Goal: Task Accomplishment & Management: Manage account settings

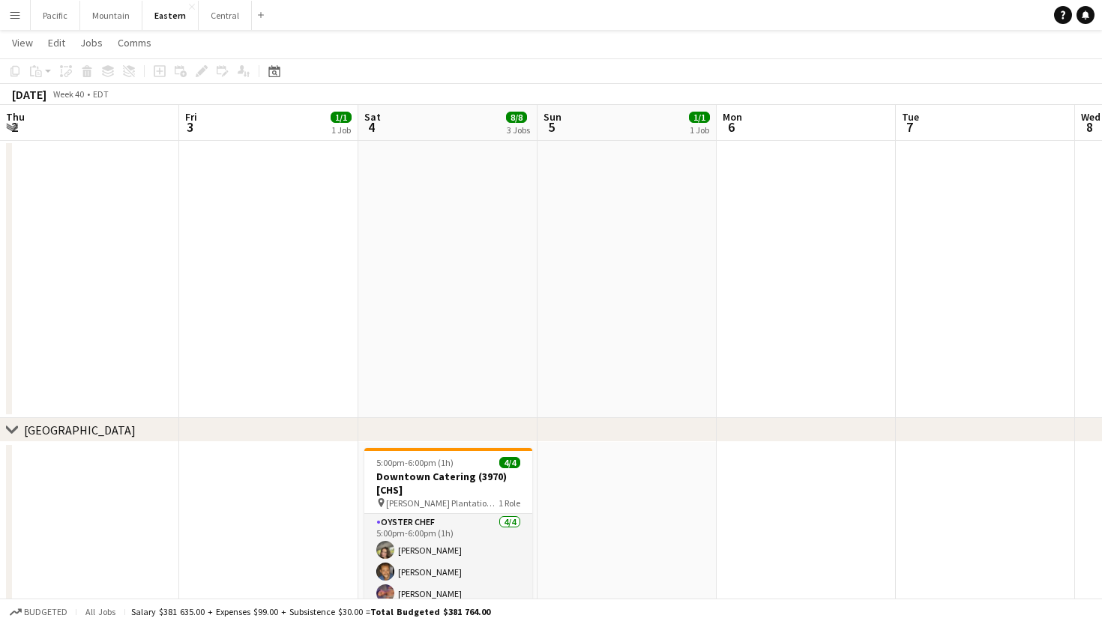
scroll to position [0, 526]
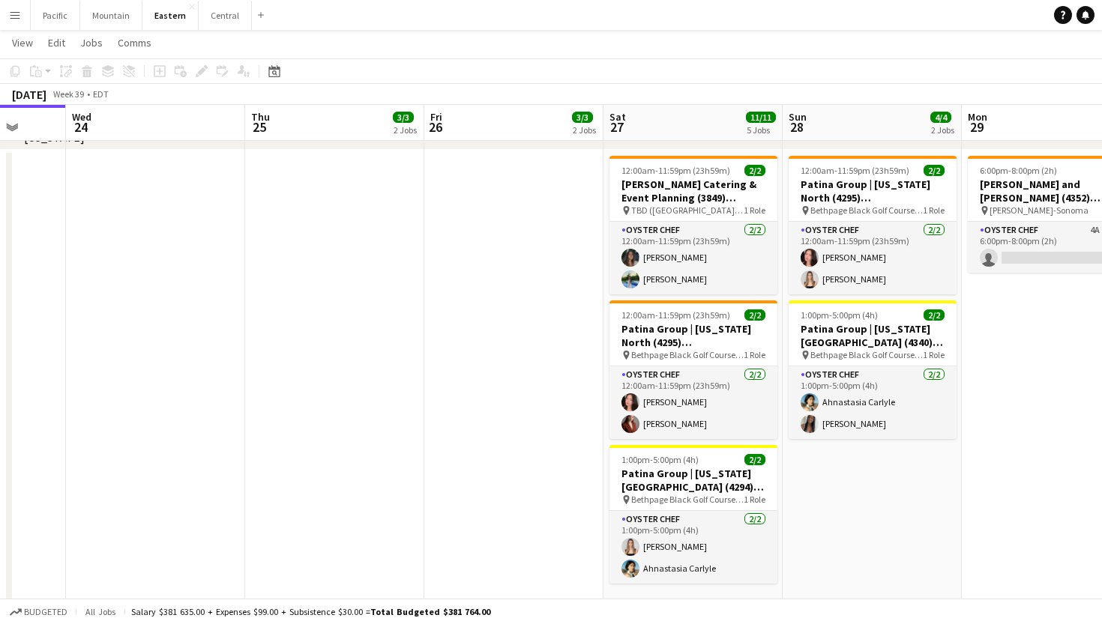
scroll to position [708, 0]
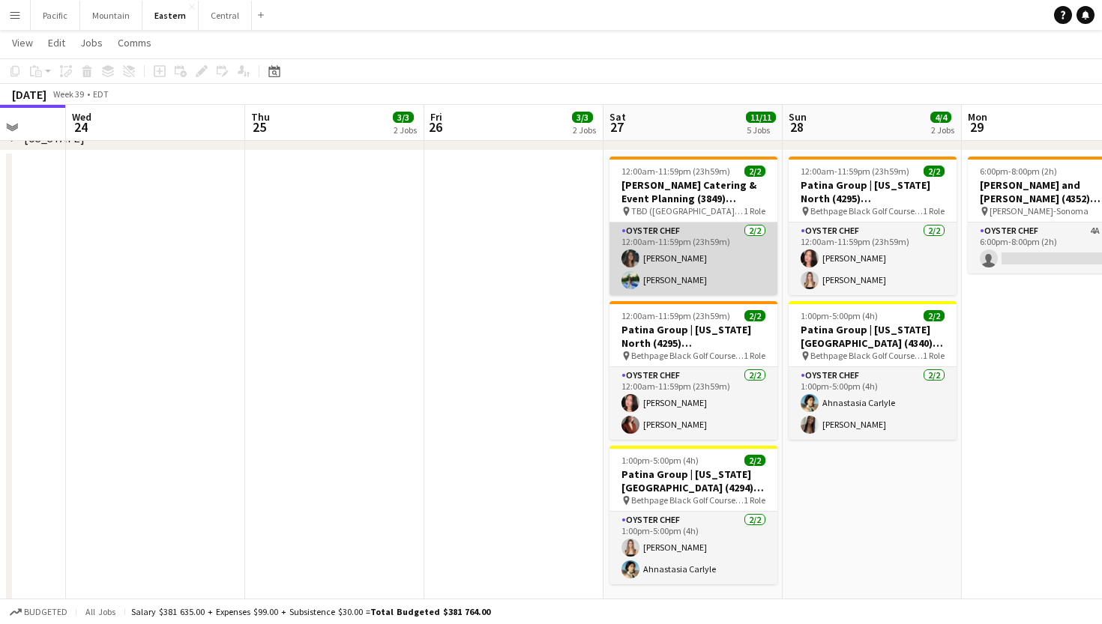
click at [669, 280] on app-card-role "Oyster Chef [DATE] 12:00am-11:59pm (23h59m) [PERSON_NAME] [PERSON_NAME]" at bounding box center [693, 259] width 168 height 73
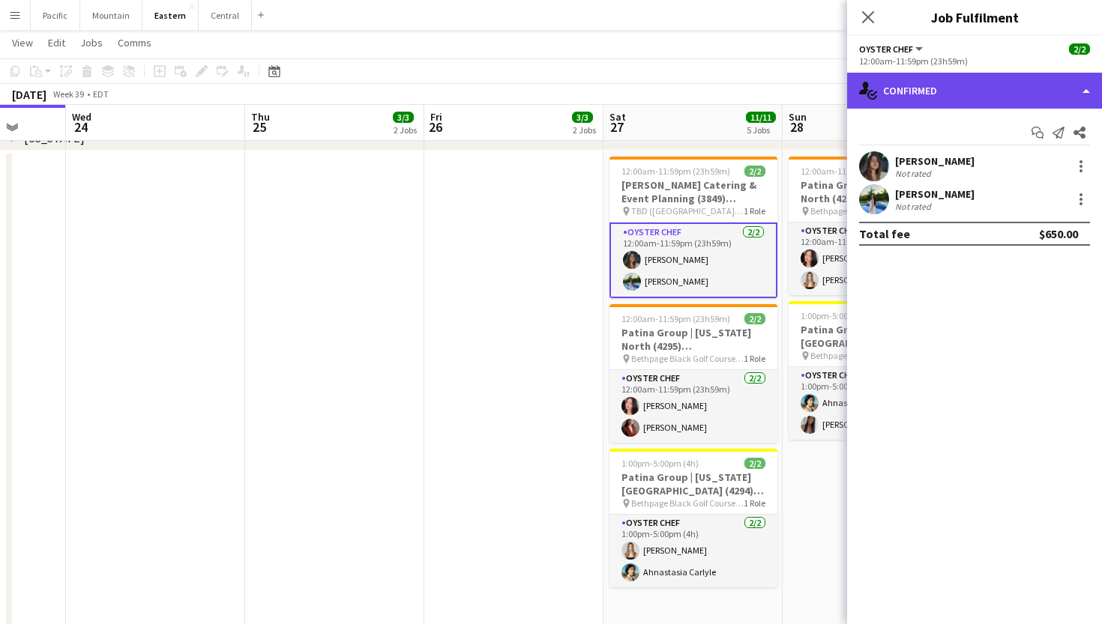
click at [992, 79] on div "single-neutral-actions-check-2 Confirmed" at bounding box center [974, 91] width 255 height 36
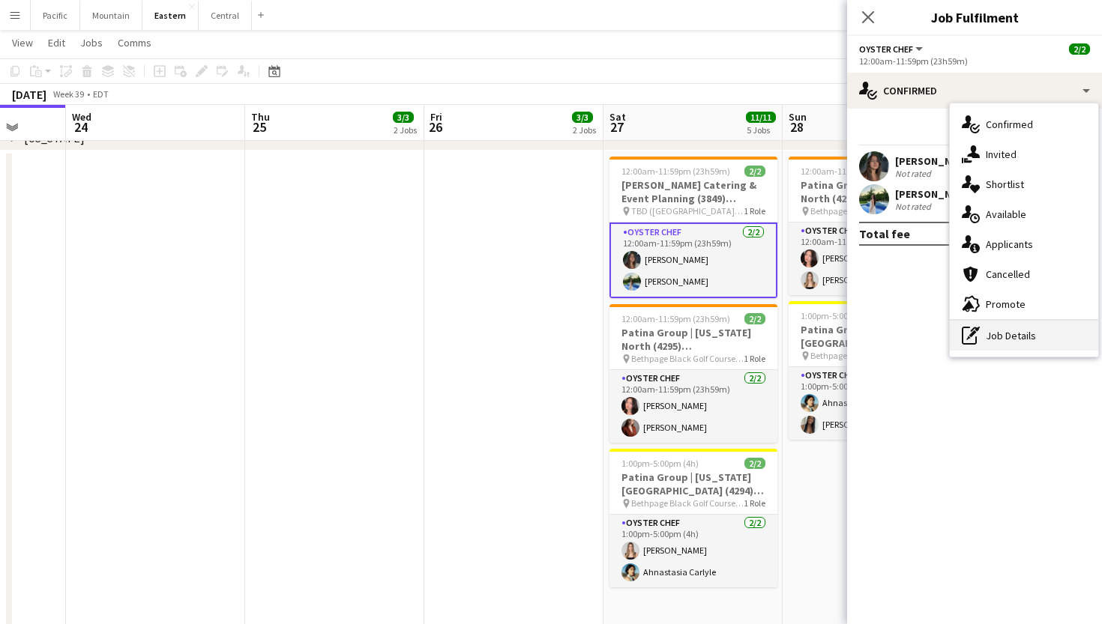
click at [1017, 340] on div "pen-write Job Details" at bounding box center [1024, 336] width 148 height 30
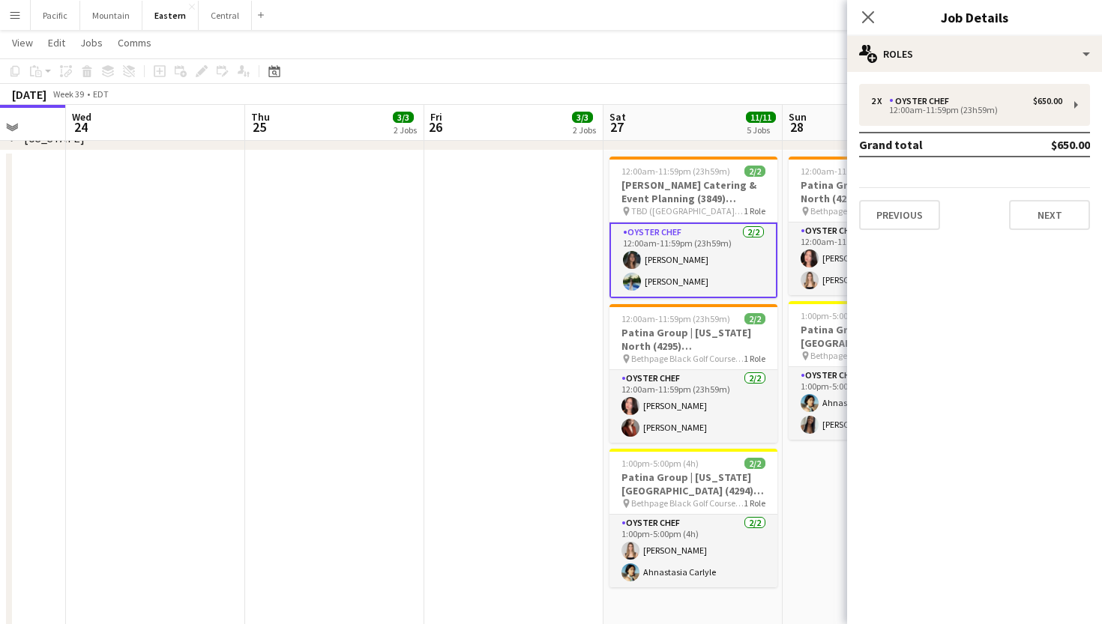
click at [1000, 25] on h3 "Job Details" at bounding box center [974, 16] width 255 height 19
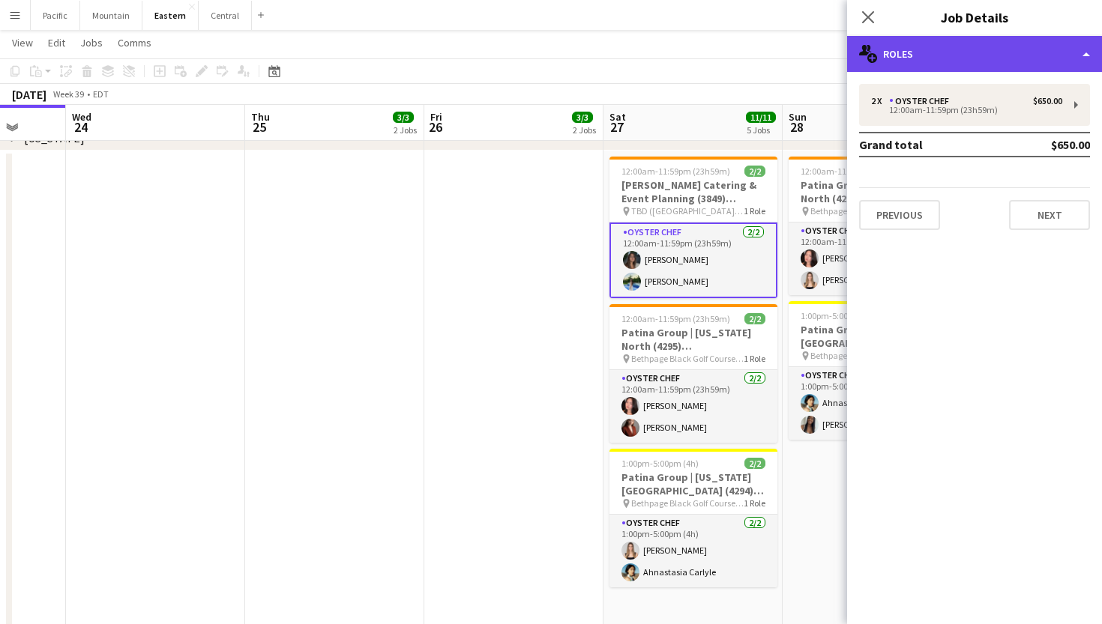
click at [999, 44] on div "multiple-users-add Roles" at bounding box center [974, 54] width 255 height 36
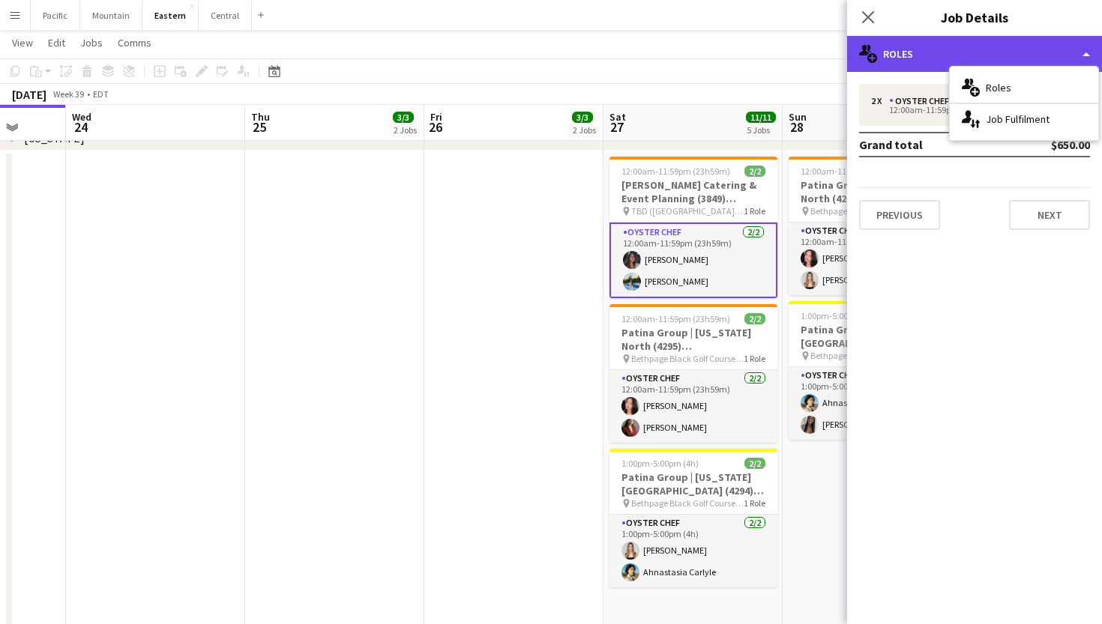
click at [1039, 50] on div "multiple-users-add Roles" at bounding box center [974, 54] width 255 height 36
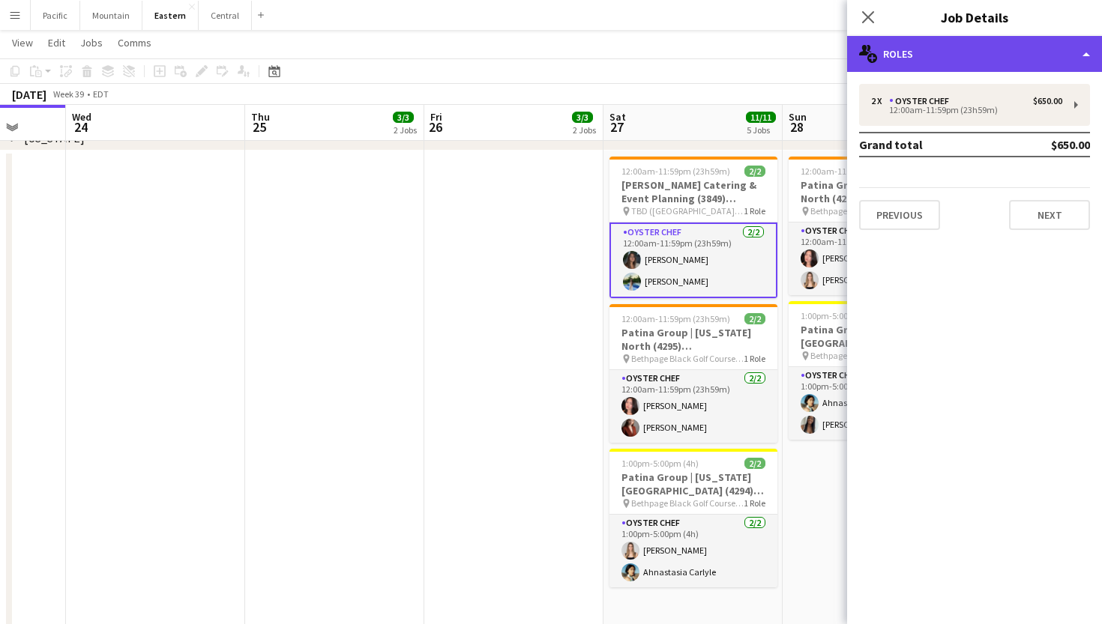
click at [1039, 50] on div "multiple-users-add Roles" at bounding box center [974, 54] width 255 height 36
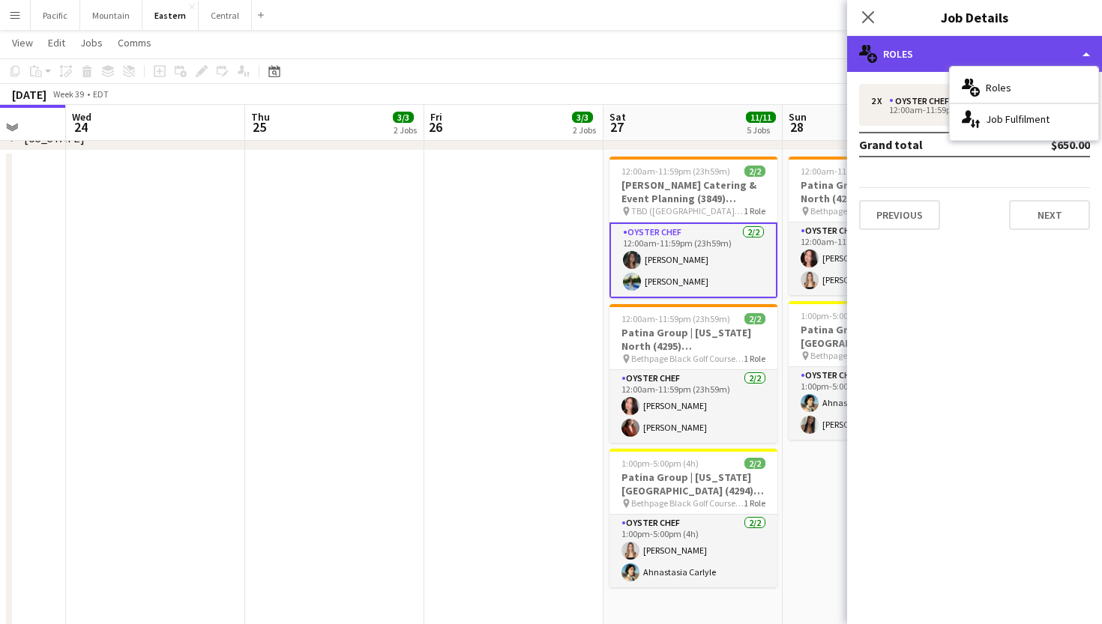
click at [915, 67] on div "multiple-users-add Roles" at bounding box center [974, 54] width 255 height 36
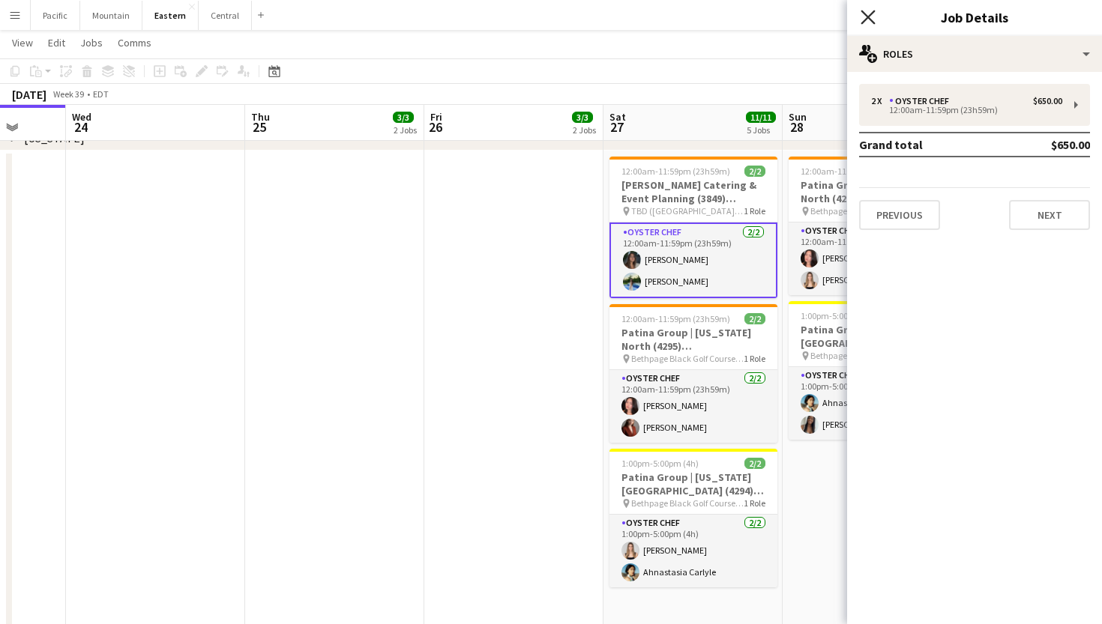
click at [872, 12] on icon "Close pop-in" at bounding box center [867, 17] width 14 height 14
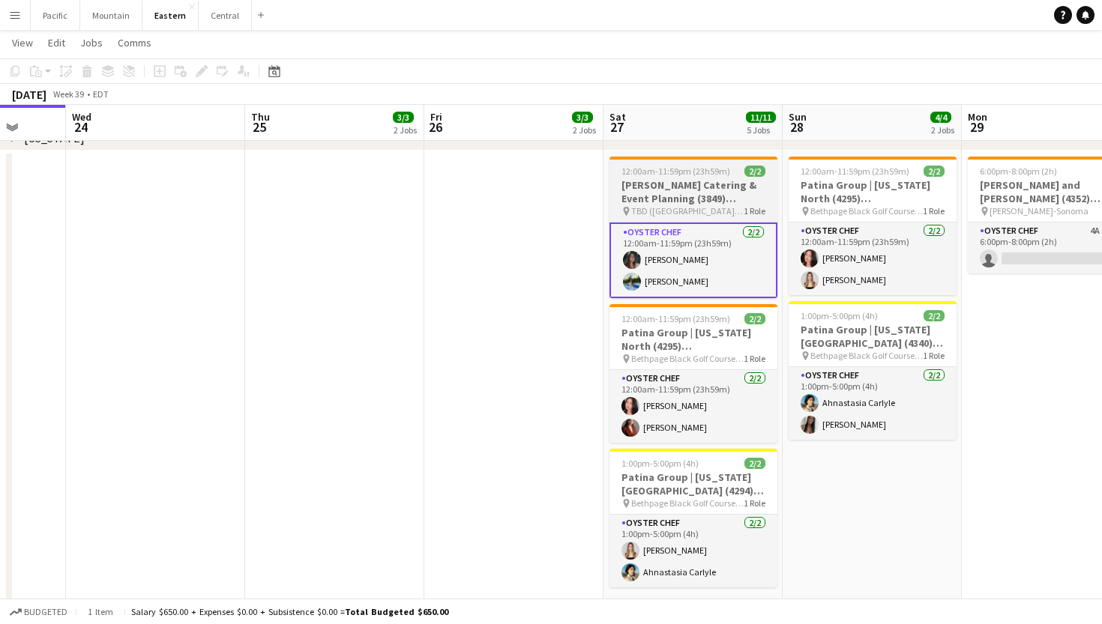
click at [646, 204] on h3 "Marcia Selden Catering & Event Planning (3849) [NYC] - TIME TBD (1 hour)" at bounding box center [693, 191] width 168 height 27
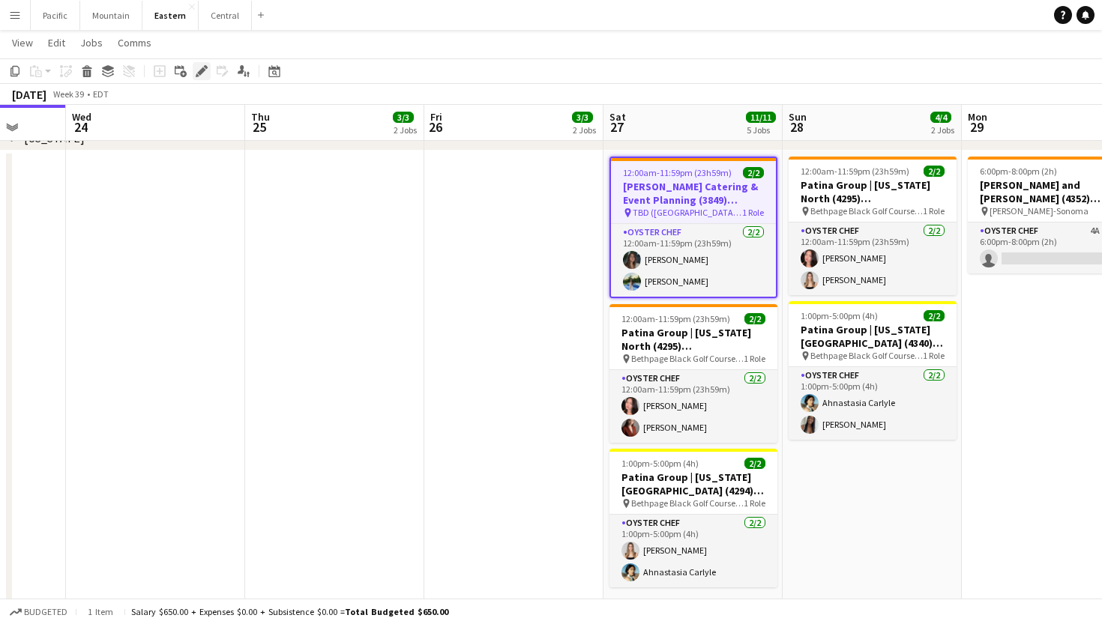
click at [204, 71] on icon at bounding box center [201, 71] width 8 height 8
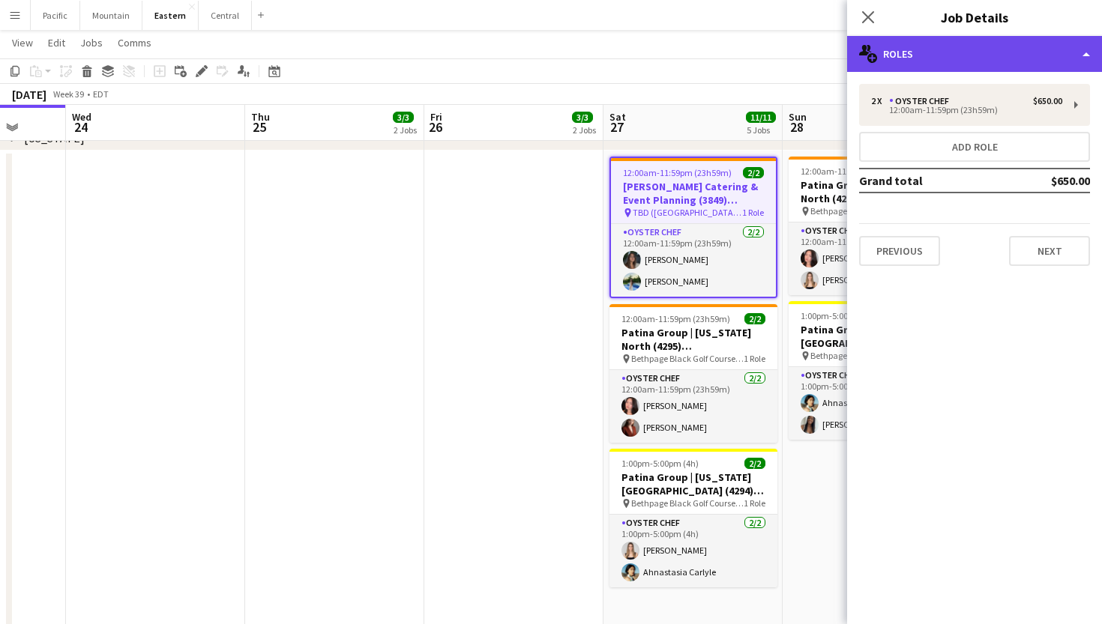
click at [942, 64] on div "multiple-users-add Roles" at bounding box center [974, 54] width 255 height 36
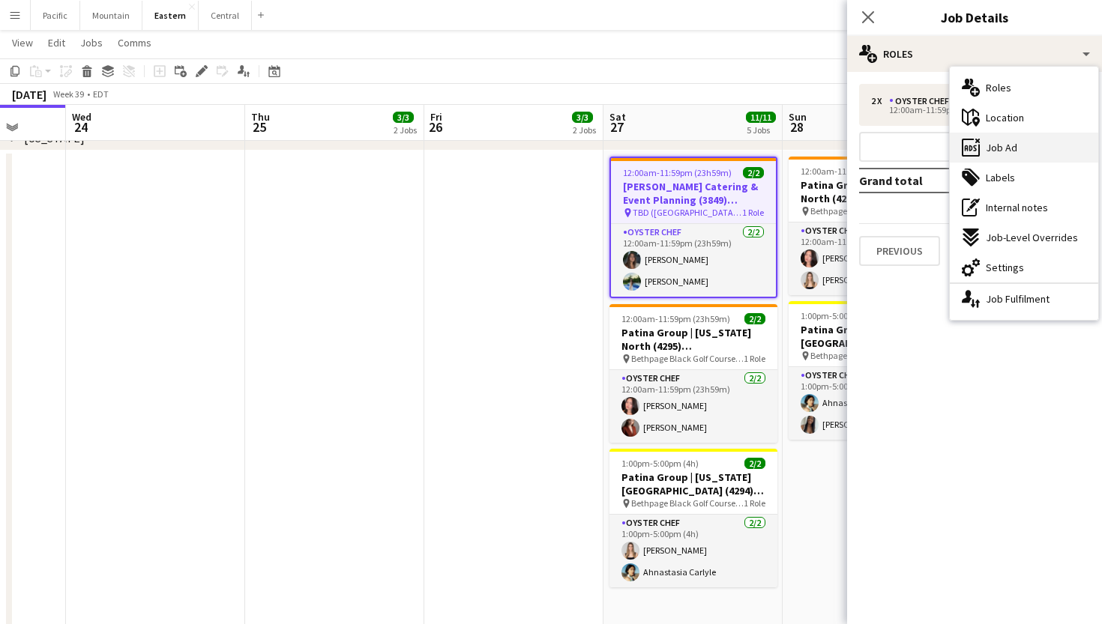
click at [1033, 148] on div "ads-window Job Ad" at bounding box center [1024, 148] width 148 height 30
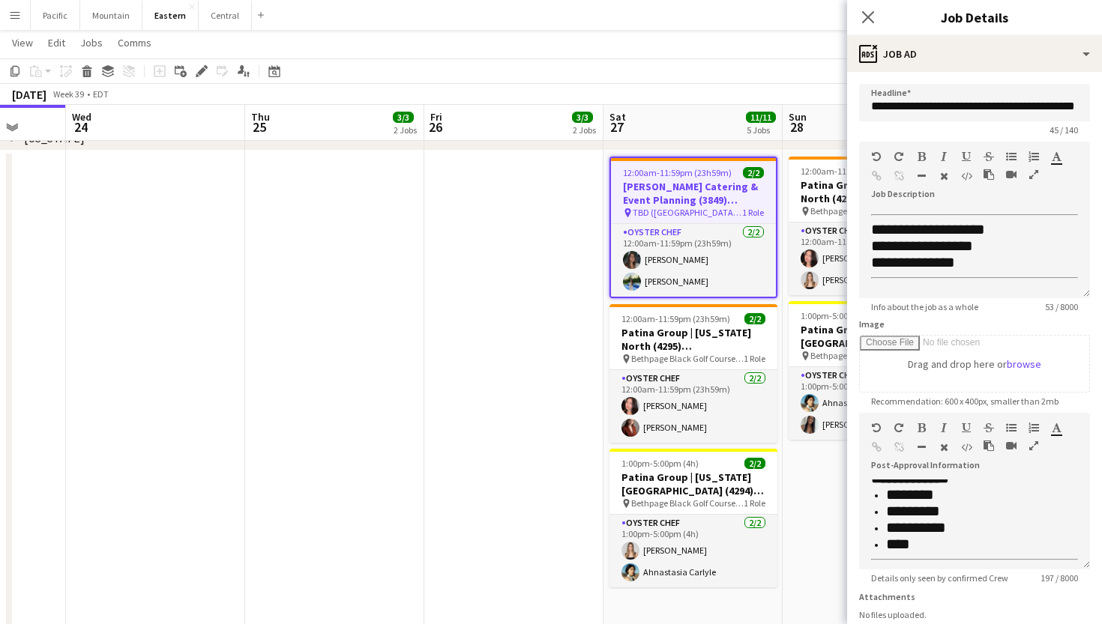
scroll to position [181, 0]
click at [869, 5] on div "Close pop-in" at bounding box center [868, 17] width 42 height 34
click at [865, 9] on app-icon "Close pop-in" at bounding box center [868, 18] width 22 height 22
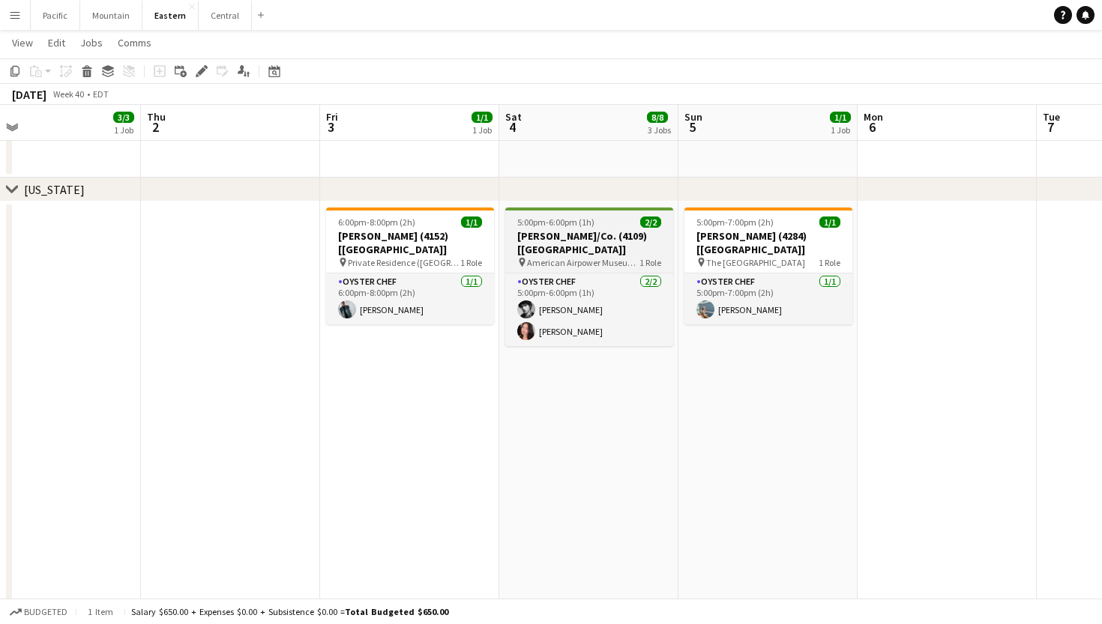
scroll to position [0, 634]
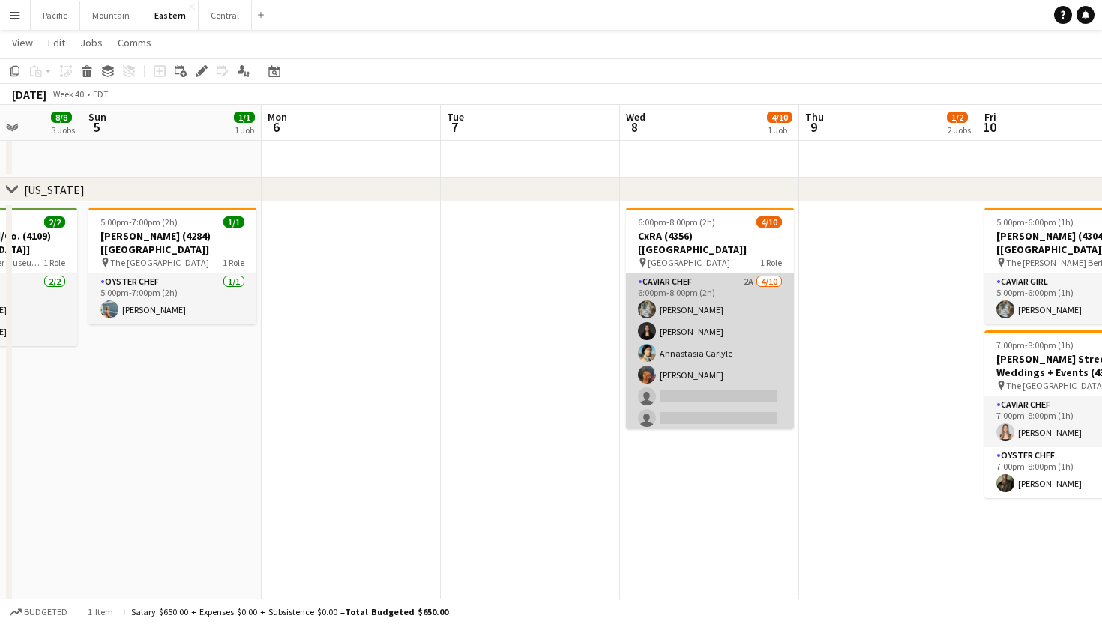
click at [701, 370] on app-card-role "Caviar Chef 2A 4/10 6:00pm-8:00pm (2h) Brooke Anderson Daniela Ayala Ahnastasia…" at bounding box center [710, 397] width 168 height 247
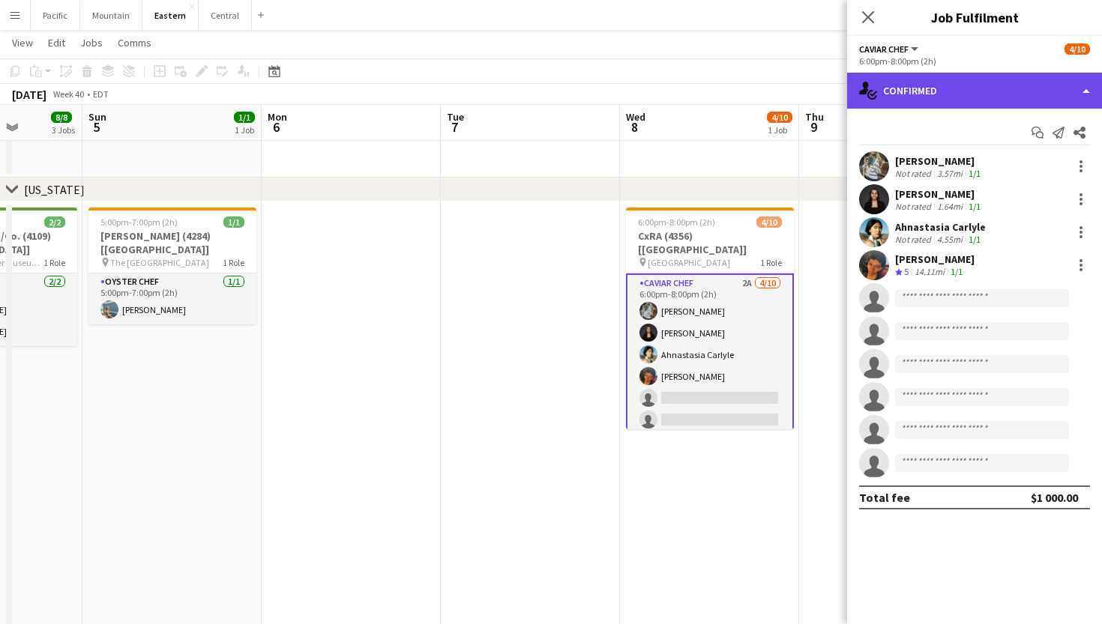
click at [1021, 89] on div "single-neutral-actions-check-2 Confirmed" at bounding box center [974, 91] width 255 height 36
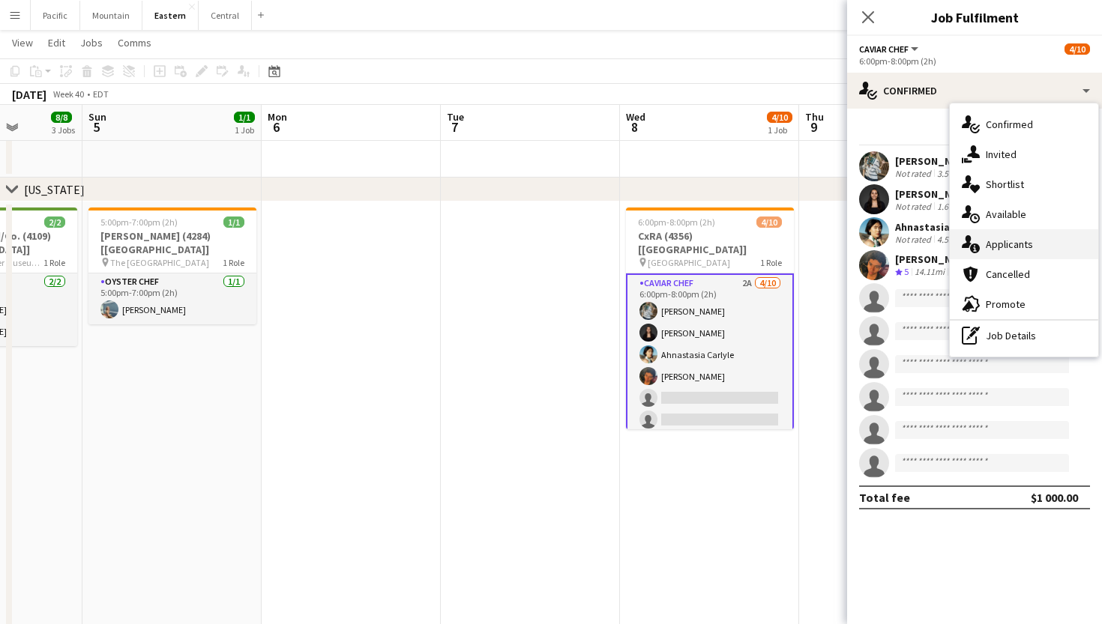
click at [1036, 248] on div "single-neutral-actions-information Applicants" at bounding box center [1024, 244] width 148 height 30
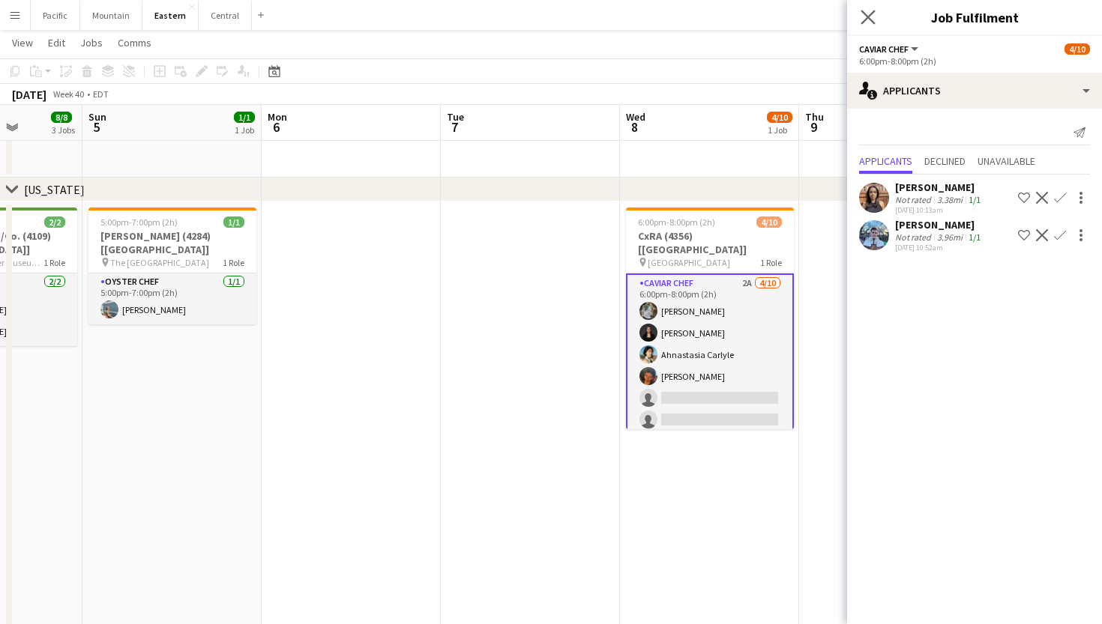
click at [863, 24] on icon "Close pop-in" at bounding box center [867, 17] width 14 height 14
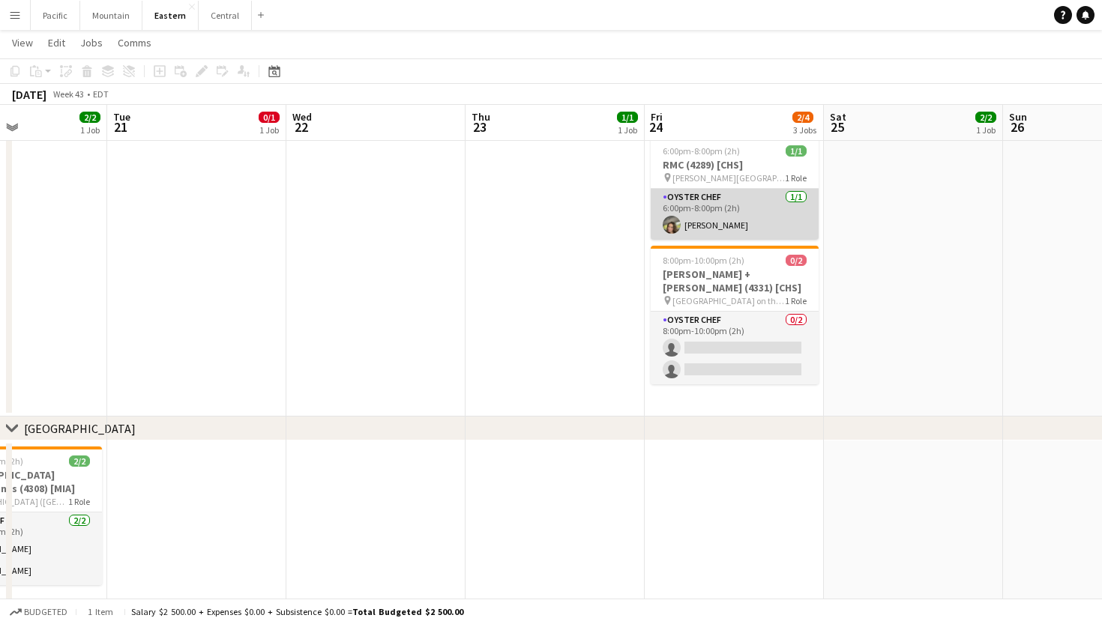
scroll to position [0, 614]
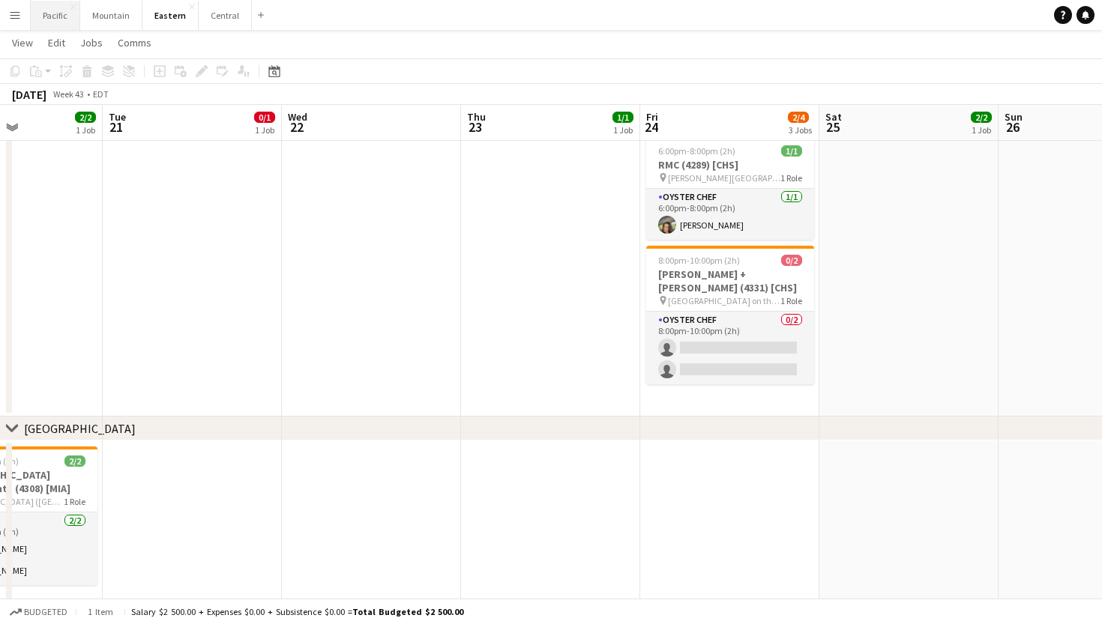
click at [49, 8] on button "Pacific Close" at bounding box center [55, 15] width 49 height 29
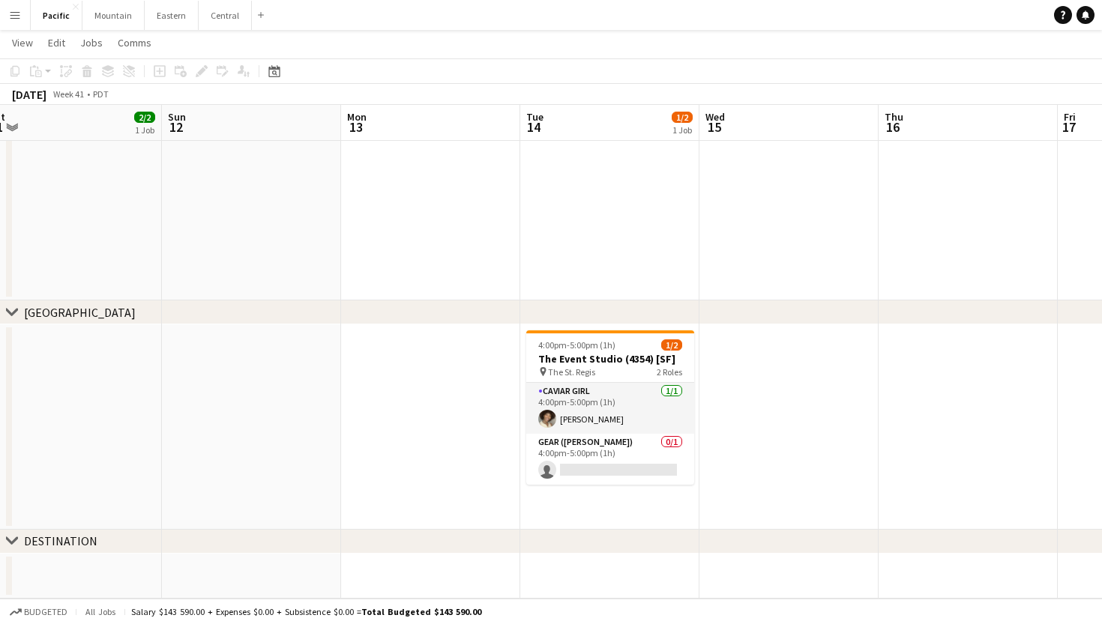
scroll to position [450, 0]
click at [621, 471] on app-card-role "Gear (Hannah) 0/1 4:00pm-5:00pm (1h) single-neutral-actions" at bounding box center [610, 459] width 168 height 51
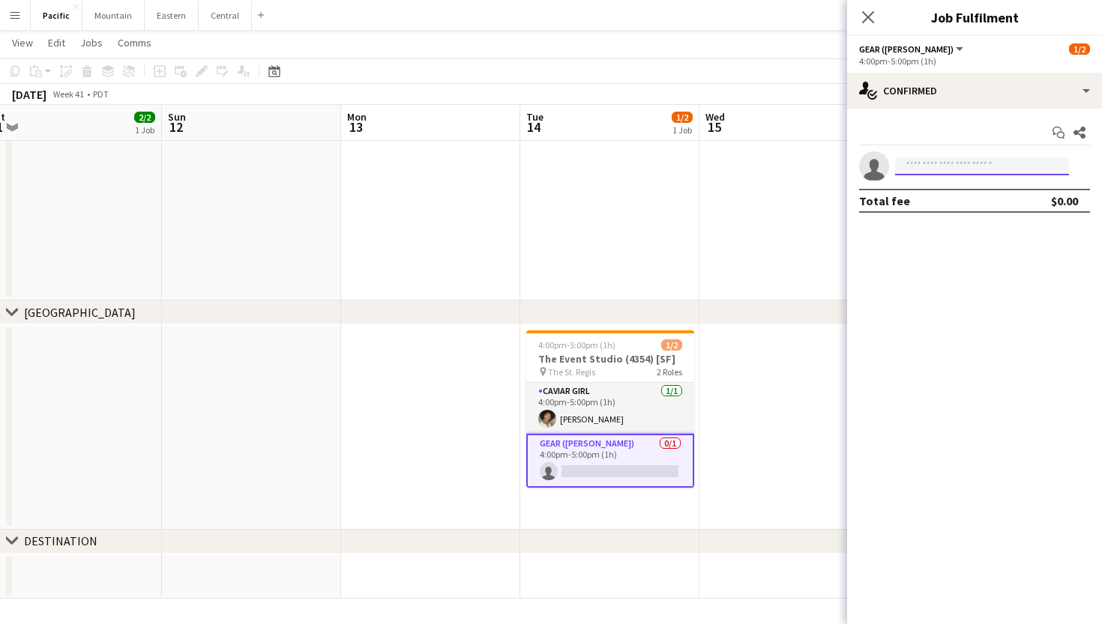
click at [982, 169] on input at bounding box center [982, 166] width 174 height 18
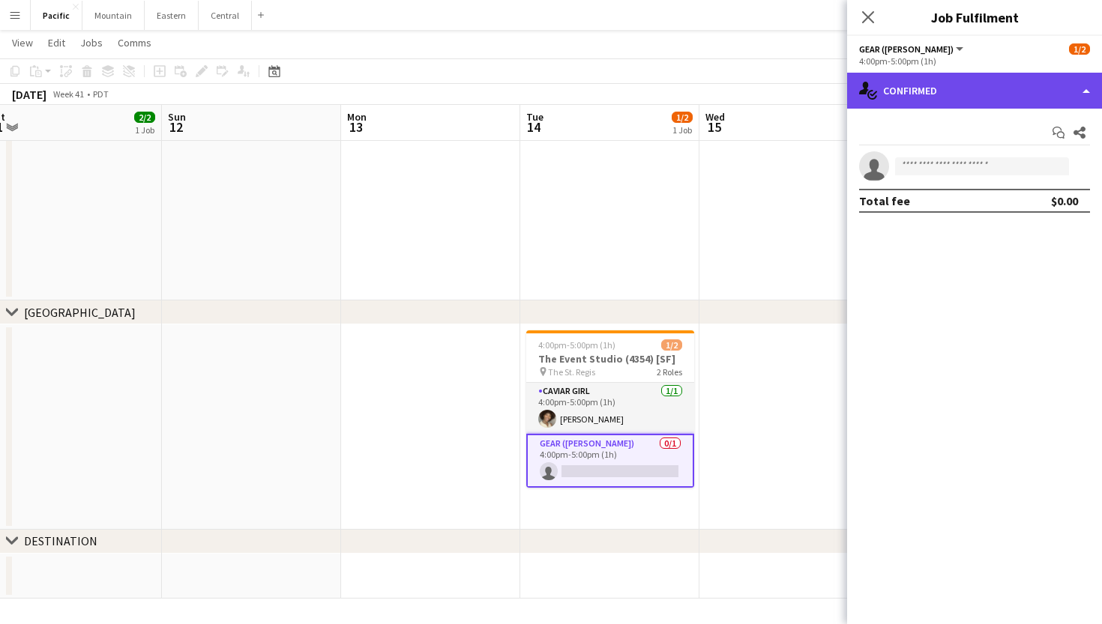
click at [1048, 83] on div "single-neutral-actions-check-2 Confirmed" at bounding box center [974, 91] width 255 height 36
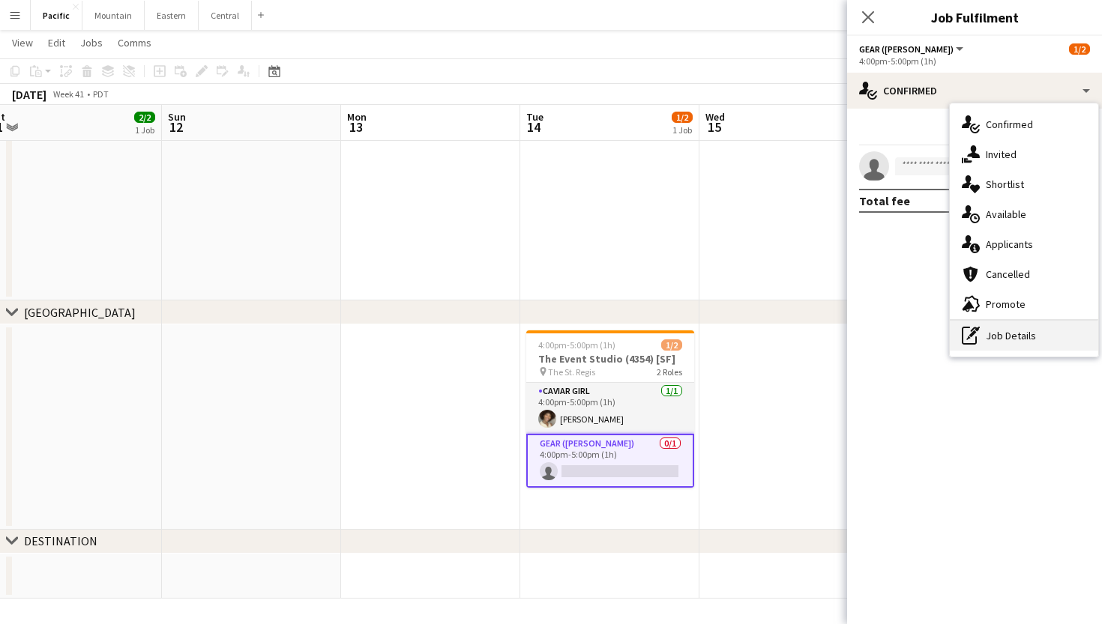
click at [1009, 338] on div "pen-write Job Details" at bounding box center [1024, 336] width 148 height 30
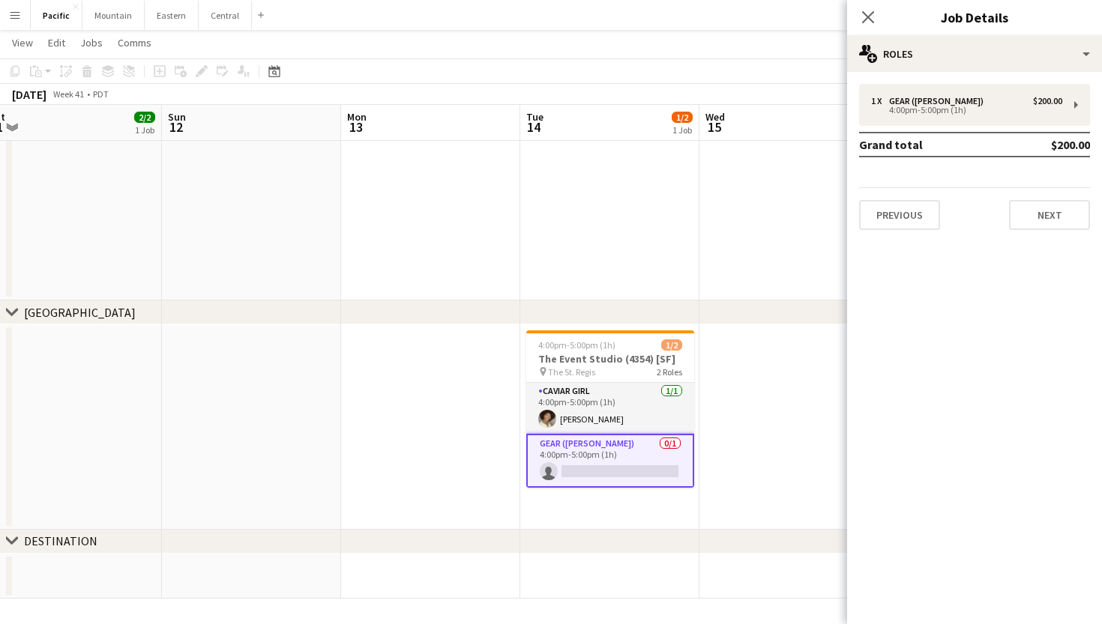
click at [612, 455] on app-card-role "Gear (Hannah) 0/1 4:00pm-5:00pm (1h) single-neutral-actions" at bounding box center [610, 461] width 168 height 54
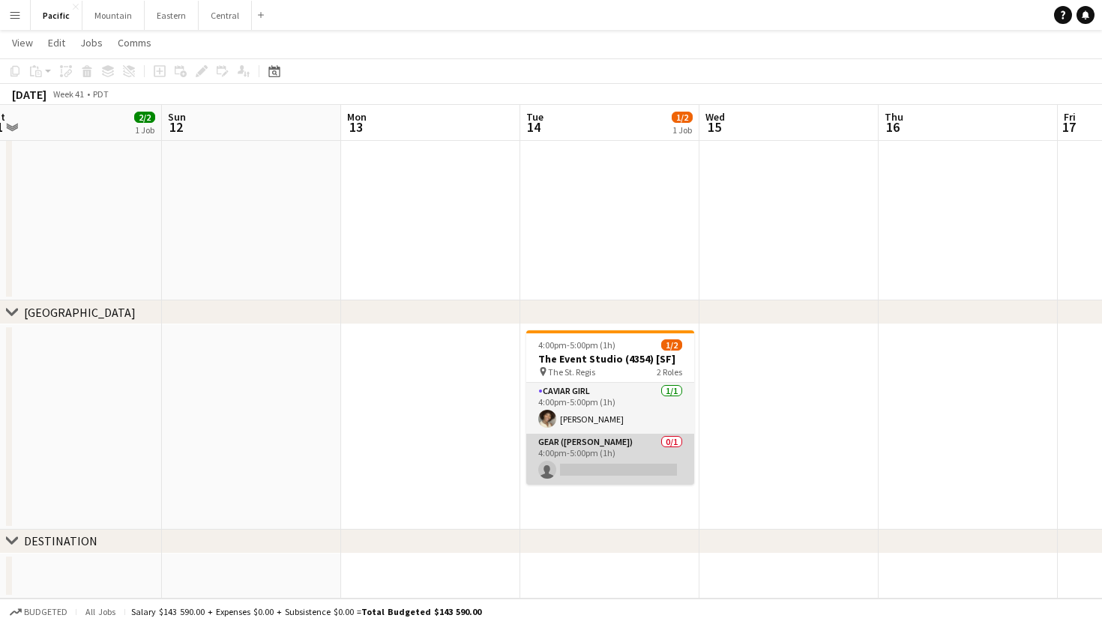
click at [639, 446] on app-card-role "Gear (Hannah) 0/1 4:00pm-5:00pm (1h) single-neutral-actions" at bounding box center [610, 459] width 168 height 51
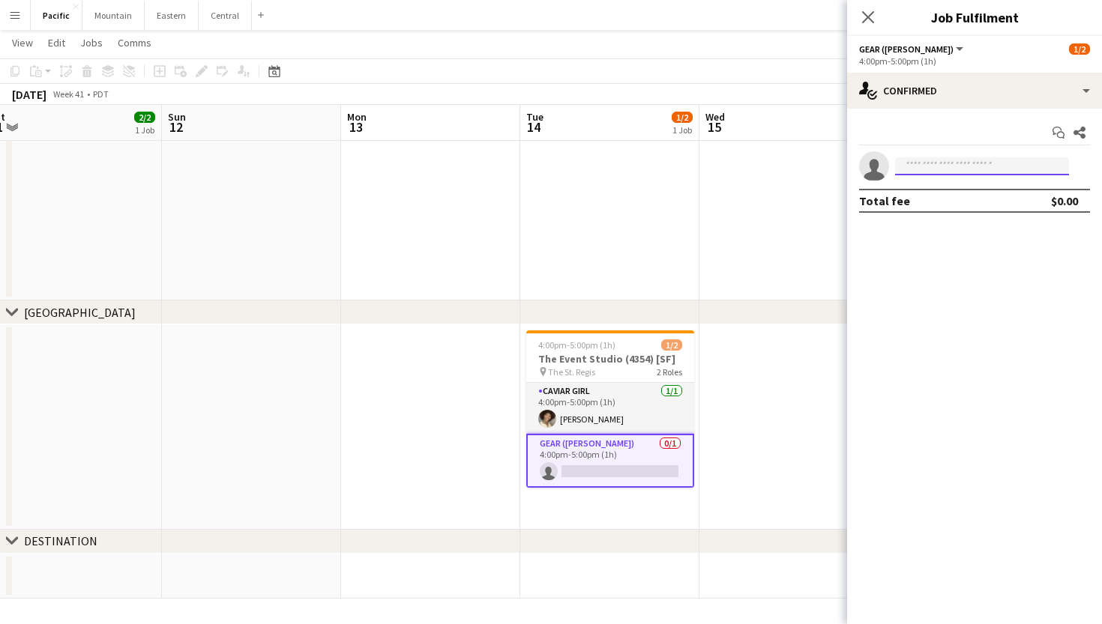
click at [970, 166] on input at bounding box center [982, 166] width 174 height 18
type input "*"
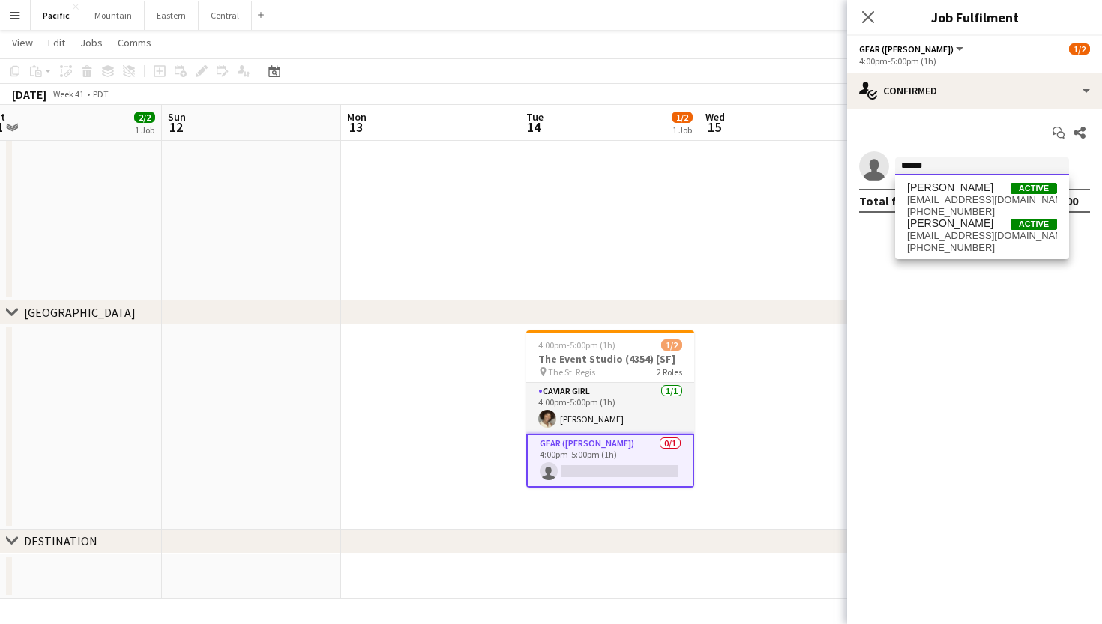
type input "******"
drag, startPoint x: 970, startPoint y: 166, endPoint x: 990, endPoint y: 204, distance: 43.2
click at [990, 204] on span "cheahannah@gmail.com" at bounding box center [982, 200] width 150 height 12
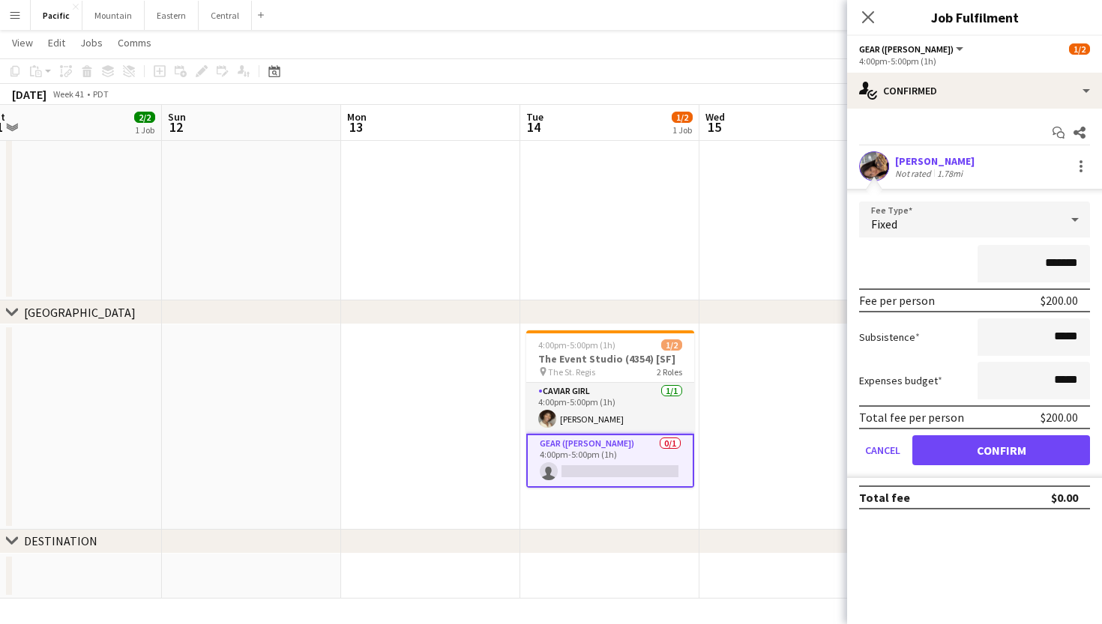
click at [1005, 444] on button "Confirm" at bounding box center [1001, 450] width 178 height 30
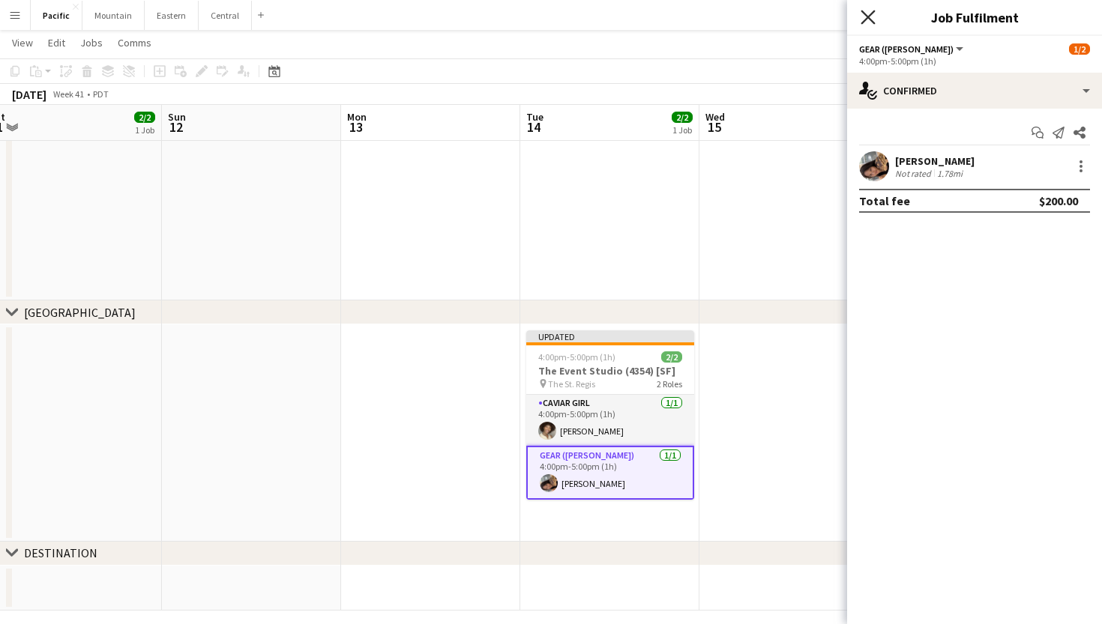
click at [869, 15] on icon "Close pop-in" at bounding box center [867, 17] width 14 height 14
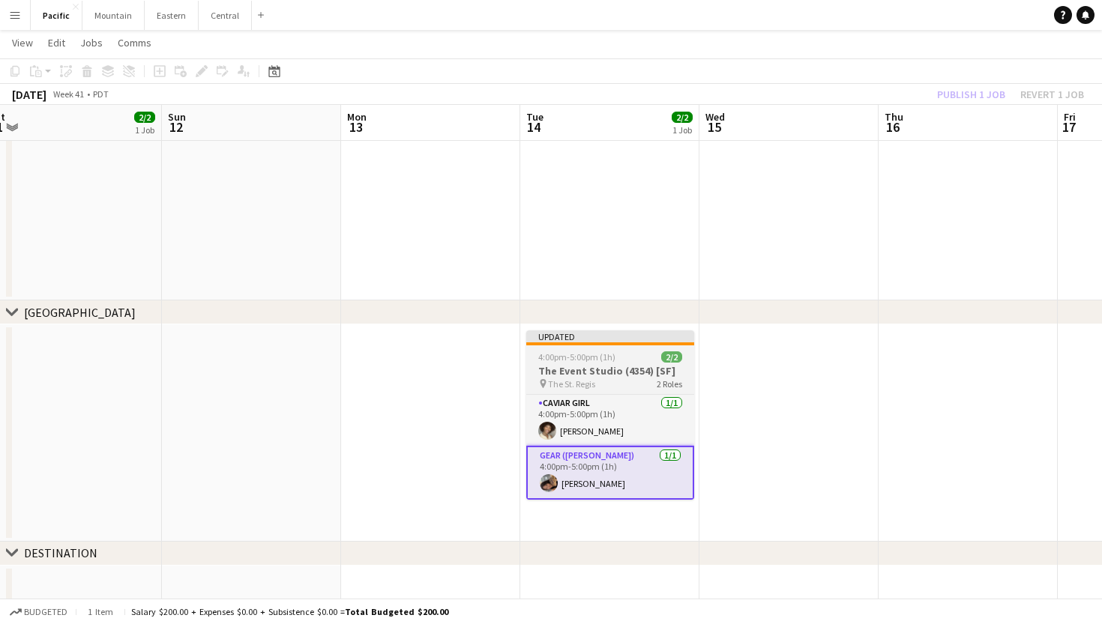
click at [608, 363] on app-job-card "Updated 4:00pm-5:00pm (1h) 2/2 The Event Studio (4354) [SF] pin The St. Regis 2…" at bounding box center [610, 414] width 168 height 169
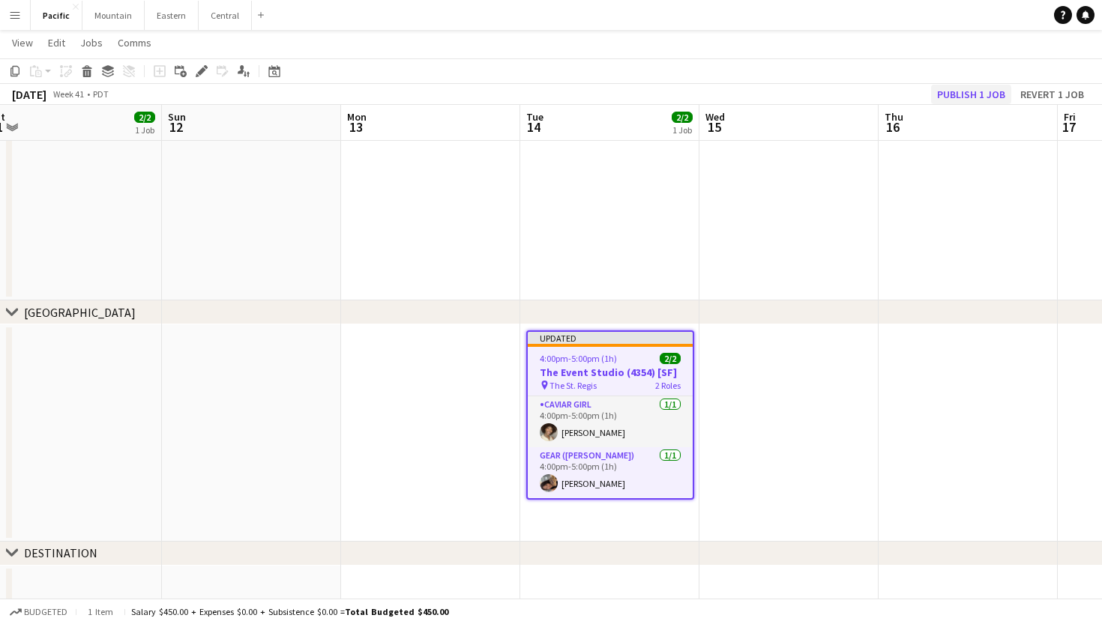
click at [988, 91] on button "Publish 1 job" at bounding box center [971, 94] width 80 height 19
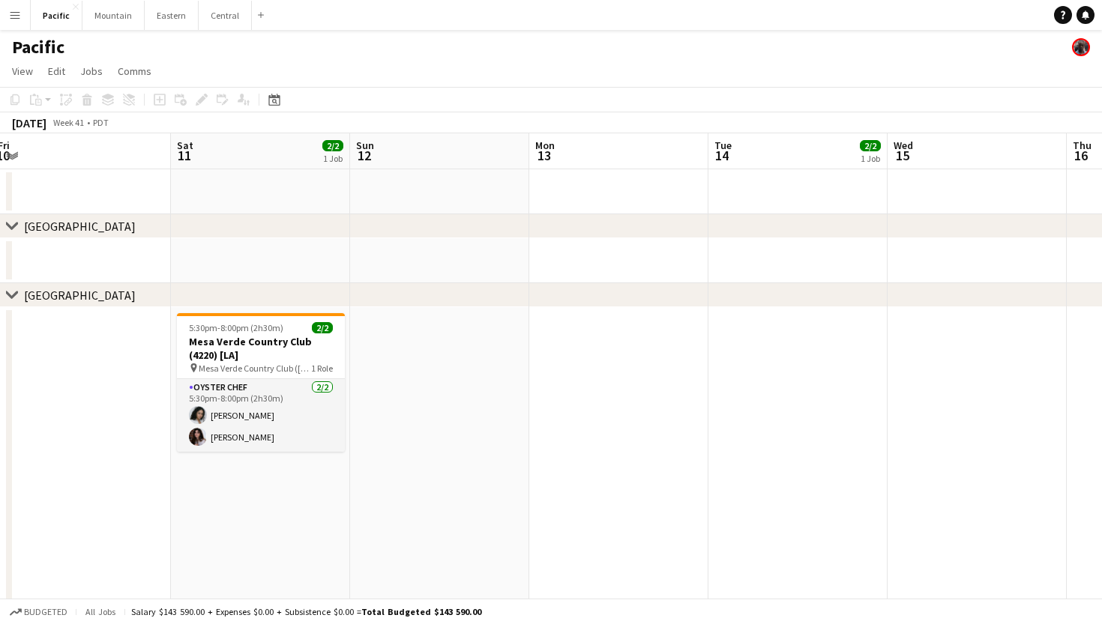
drag, startPoint x: 729, startPoint y: 84, endPoint x: 755, endPoint y: 84, distance: 25.5
click at [824, 84] on app-page-menu "View Day view expanded Day view collapsed Month view Date picker Jump to today …" at bounding box center [551, 72] width 1102 height 28
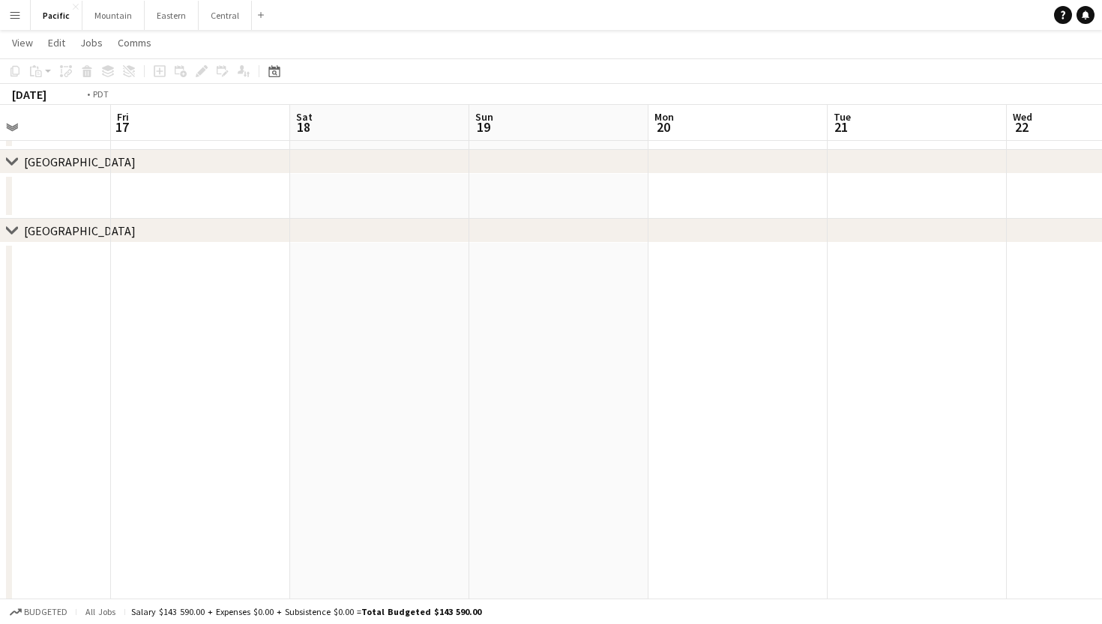
scroll to position [0, 537]
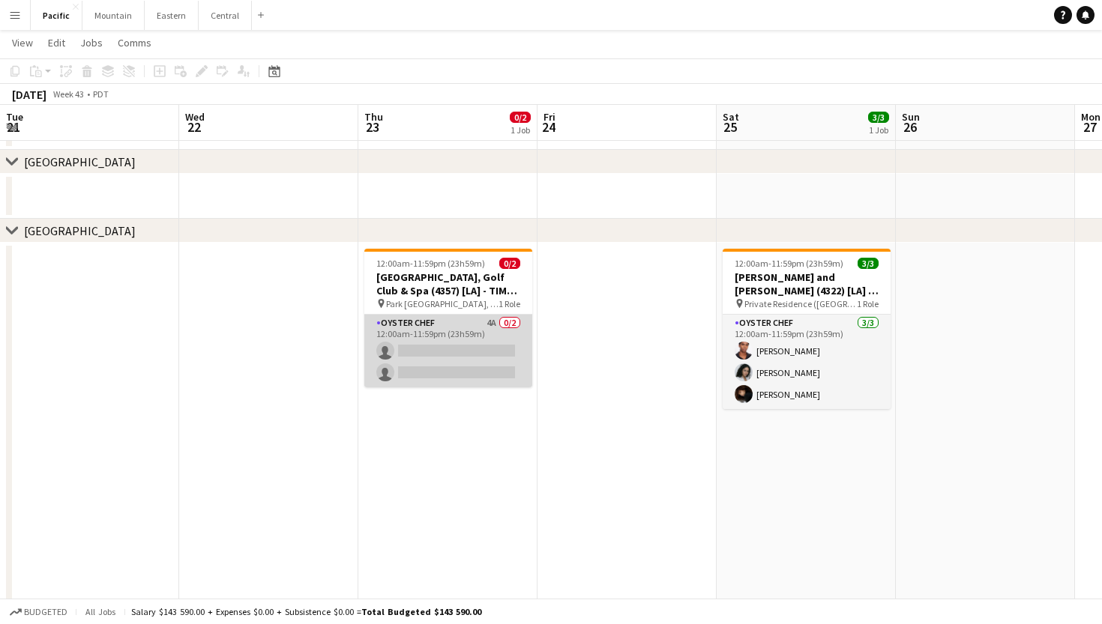
click at [493, 372] on app-card-role "Oyster Chef 4A 0/2 12:00am-11:59pm (23h59m) single-neutral-actions single-neutr…" at bounding box center [448, 351] width 168 height 73
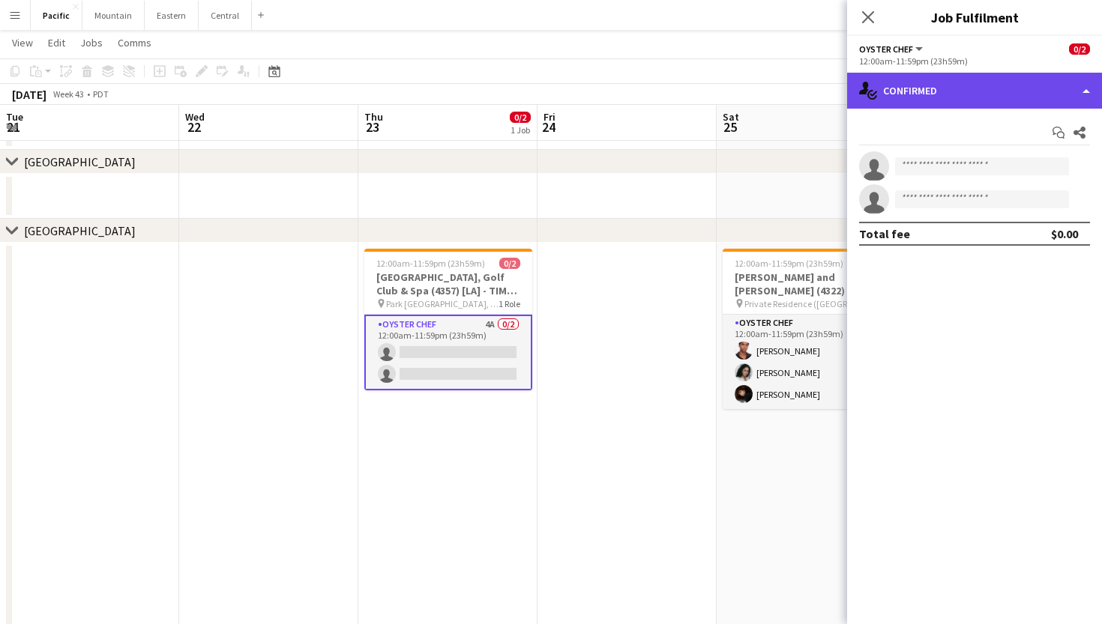
click at [1055, 94] on div "single-neutral-actions-check-2 Confirmed" at bounding box center [974, 91] width 255 height 36
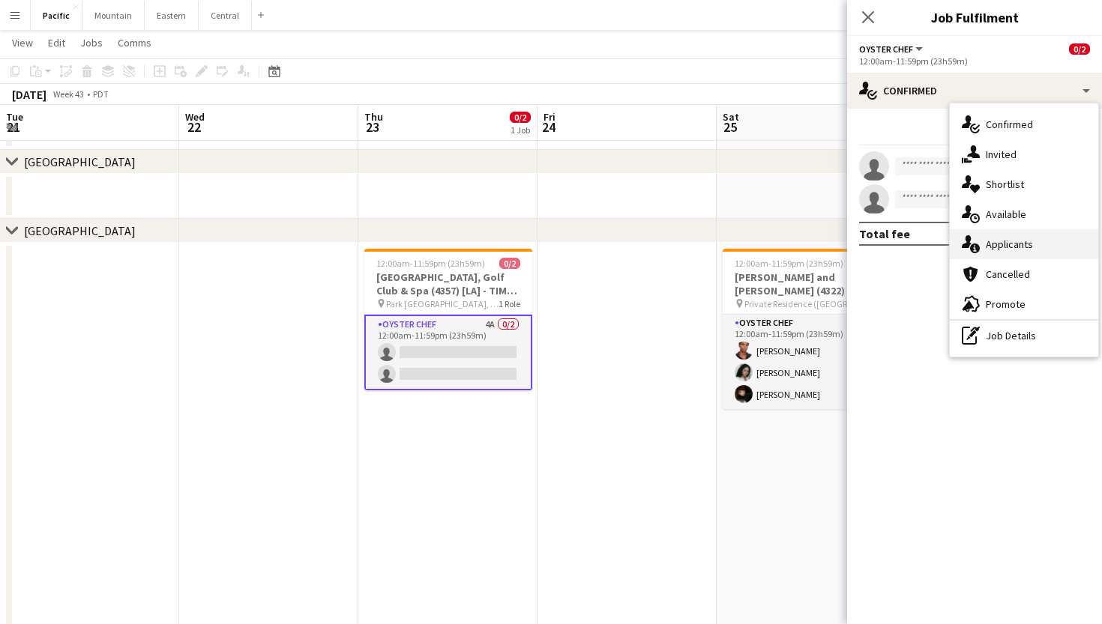
click at [1018, 240] on span "Applicants" at bounding box center [1008, 244] width 47 height 13
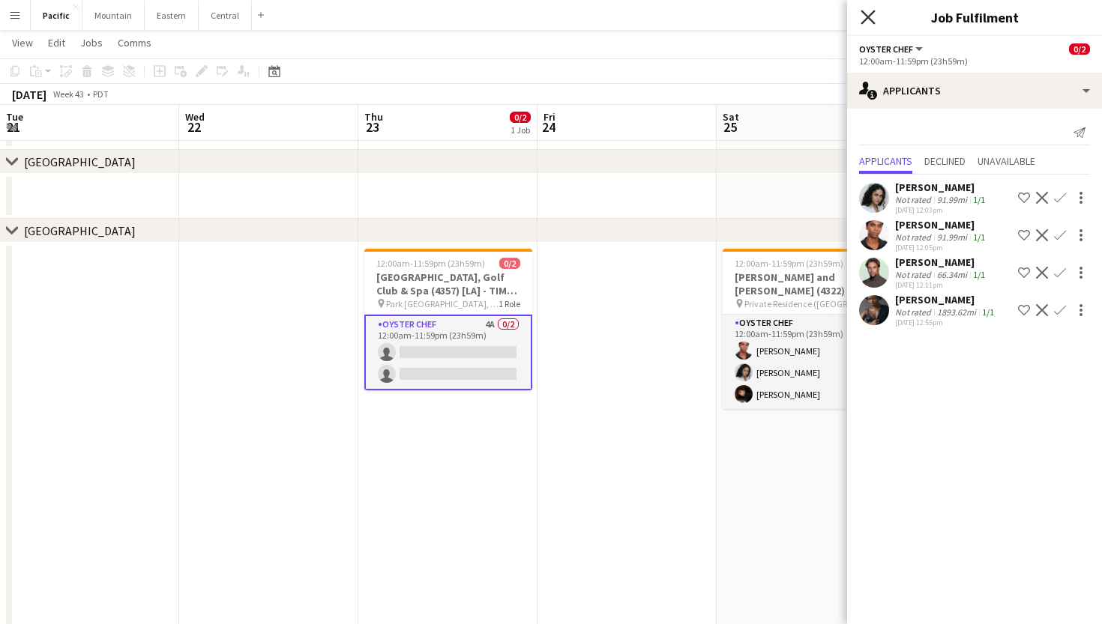
click at [873, 22] on icon at bounding box center [867, 17] width 14 height 14
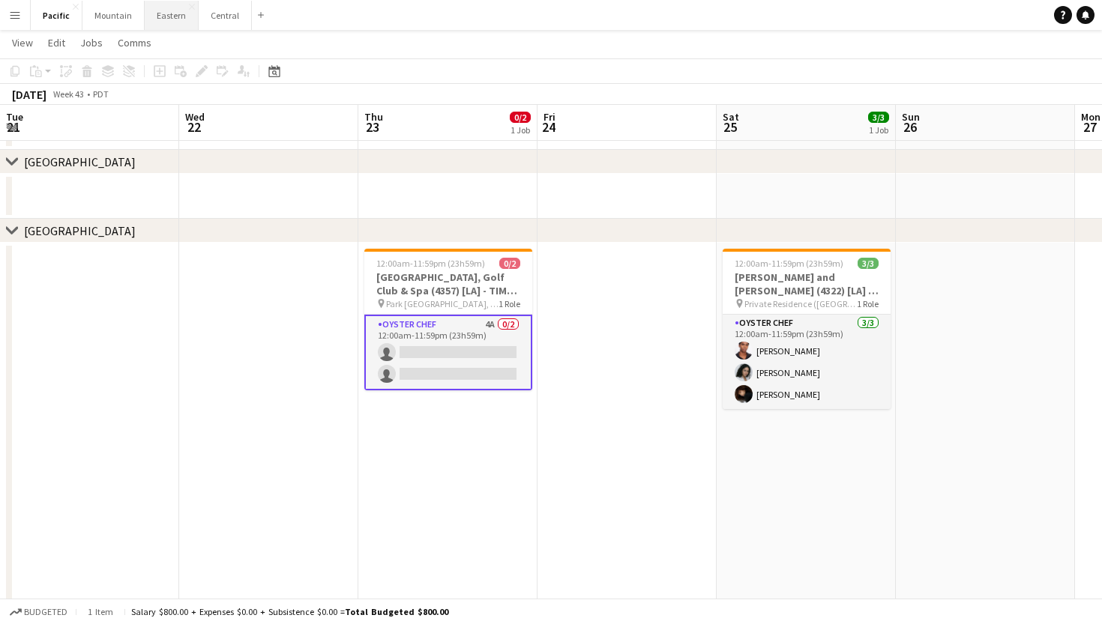
click at [158, 18] on button "Eastern Close" at bounding box center [172, 15] width 54 height 29
